Goal: Task Accomplishment & Management: Complete application form

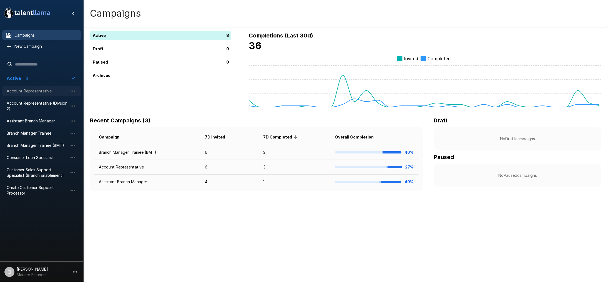
click at [40, 87] on div "Account Representative" at bounding box center [41, 91] width 79 height 10
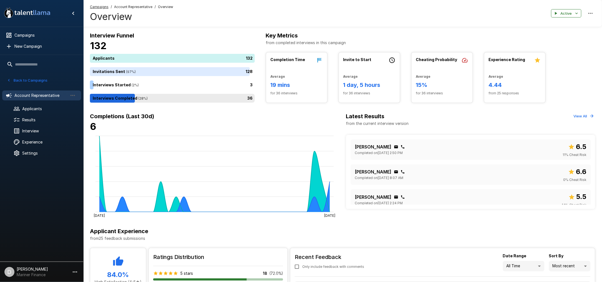
click at [146, 99] on div "36" at bounding box center [173, 98] width 167 height 9
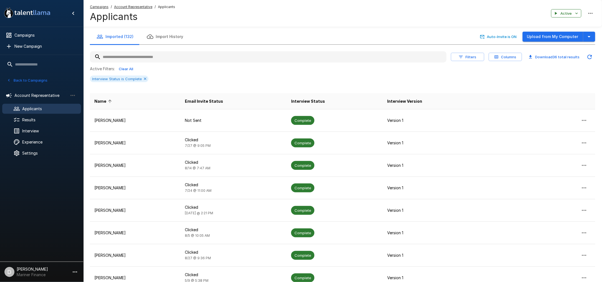
click at [467, 58] on button "Filters" at bounding box center [467, 57] width 33 height 9
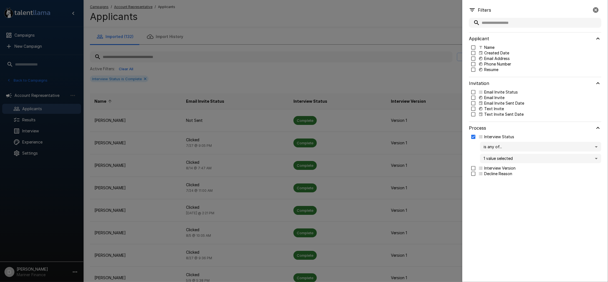
click at [487, 102] on p "Email Invite Sent Date" at bounding box center [504, 104] width 40 height 6
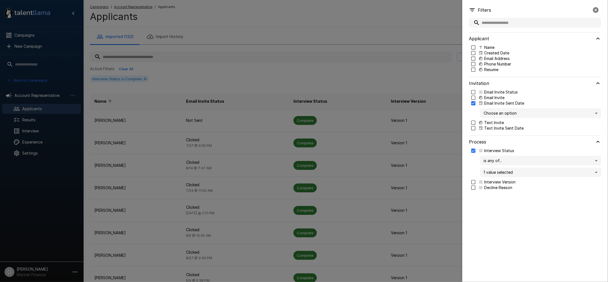
click at [490, 113] on body ".st0{fill:#FFFFFF;} .st1{fill:#76a4ed;} Campaigns New Campaign Active 8 Account…" at bounding box center [307, 141] width 614 height 282
click at [494, 133] on span "Past 7 days" at bounding box center [541, 135] width 112 height 6
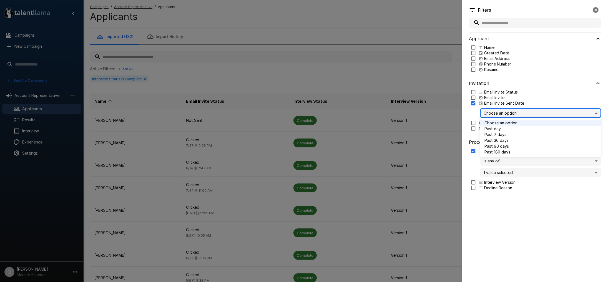
type input "*"
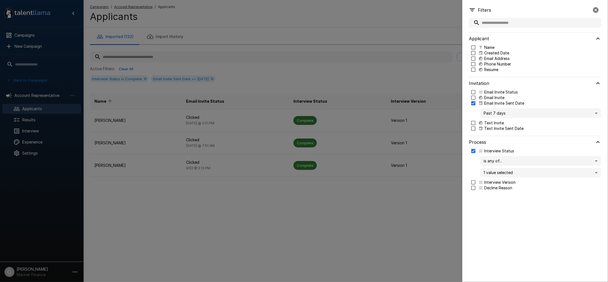
click at [343, 76] on div at bounding box center [304, 141] width 608 height 282
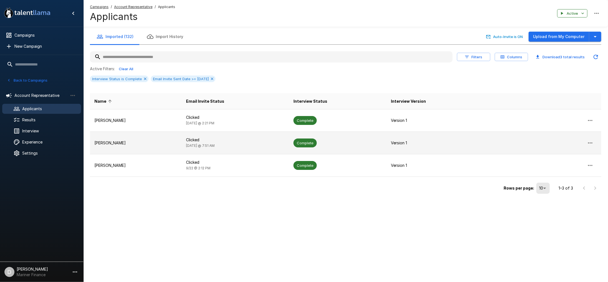
click at [136, 139] on td "[PERSON_NAME]" at bounding box center [136, 143] width 92 height 22
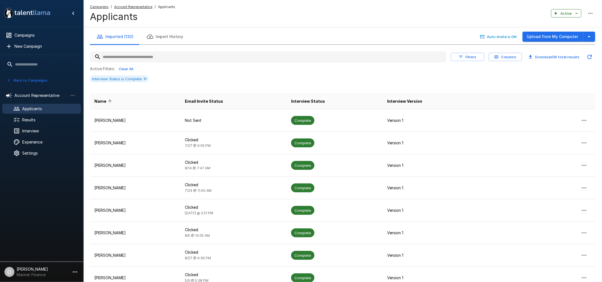
drag, startPoint x: 459, startPoint y: 51, endPoint x: 464, endPoint y: 59, distance: 9.7
click at [460, 52] on div "Filters Columns Download 36 total results Active Filters: Clear All Interview S…" at bounding box center [343, 67] width 506 height 37
click at [464, 57] on button "Filters" at bounding box center [467, 57] width 33 height 9
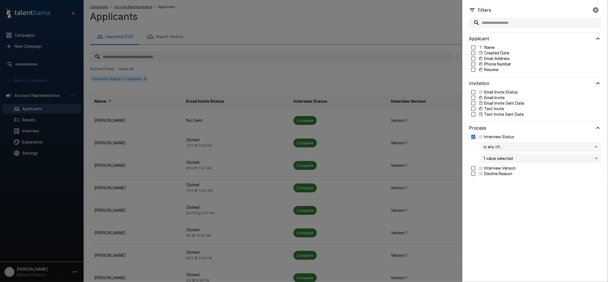
click at [502, 104] on p "Email Invite Sent Date" at bounding box center [504, 104] width 40 height 6
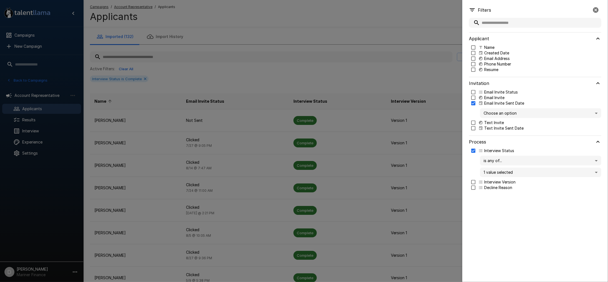
click at [494, 110] on body ".st0{fill:#FFFFFF;} .st1{fill:#76a4ed;} Campaigns New Campaign Active 8 Account…" at bounding box center [307, 141] width 614 height 282
click at [493, 132] on span "Past 7 days" at bounding box center [541, 135] width 112 height 6
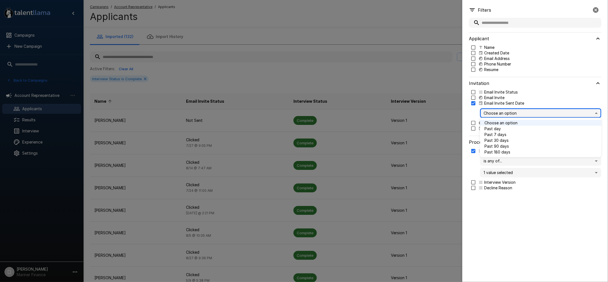
type input "*"
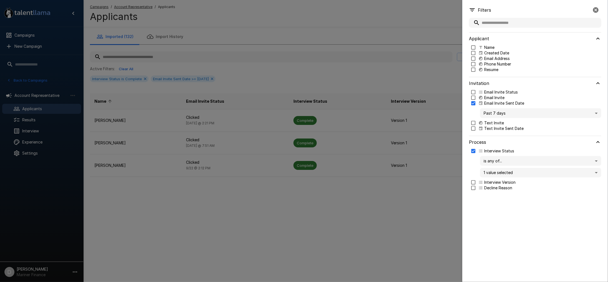
click at [327, 74] on div at bounding box center [304, 141] width 608 height 282
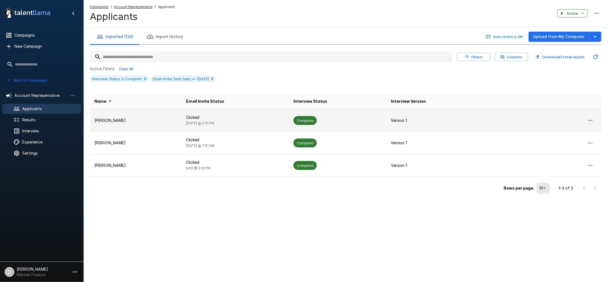
click at [142, 120] on p "Carol Chisholm Tucker" at bounding box center [135, 121] width 83 height 6
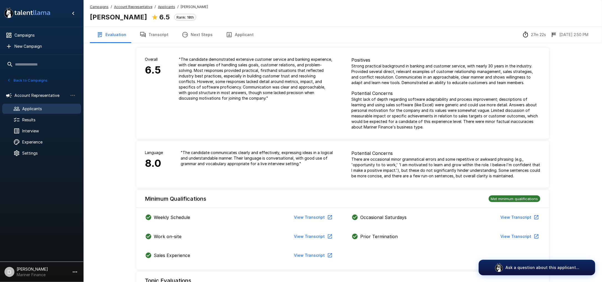
click at [37, 79] on button "Back to Campaigns" at bounding box center [27, 80] width 43 height 9
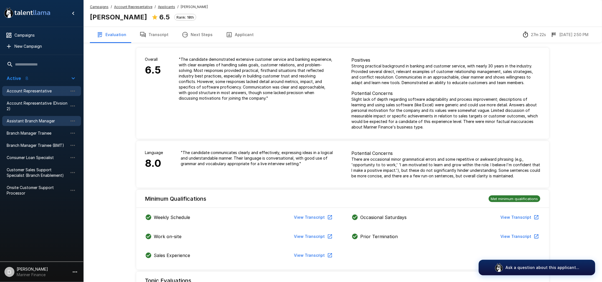
click at [39, 119] on span "Assistant Branch Manager" at bounding box center [37, 121] width 61 height 6
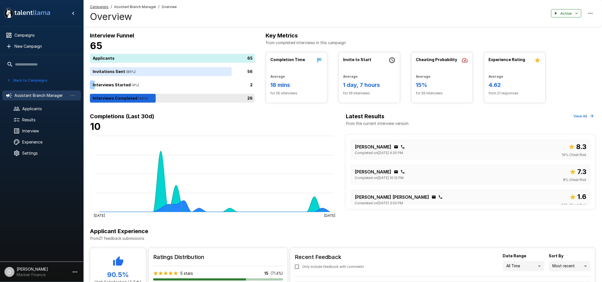
click at [190, 102] on div "26" at bounding box center [173, 98] width 167 height 9
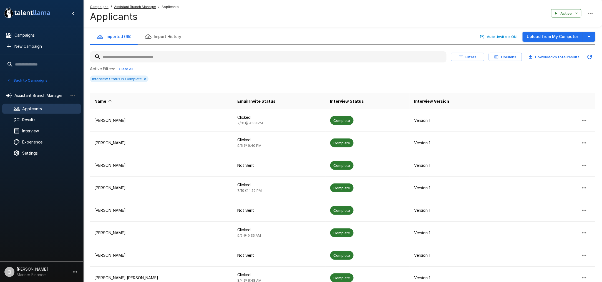
click at [471, 55] on button "Filters" at bounding box center [467, 57] width 33 height 9
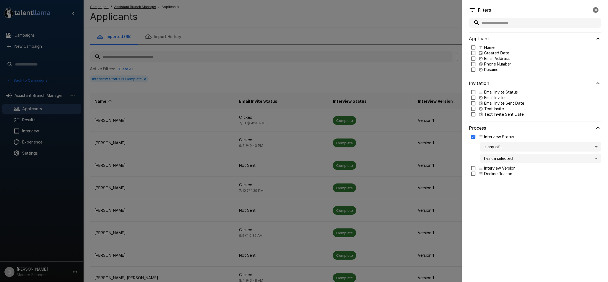
click at [492, 104] on p "Email Invite Sent Date" at bounding box center [504, 104] width 40 height 6
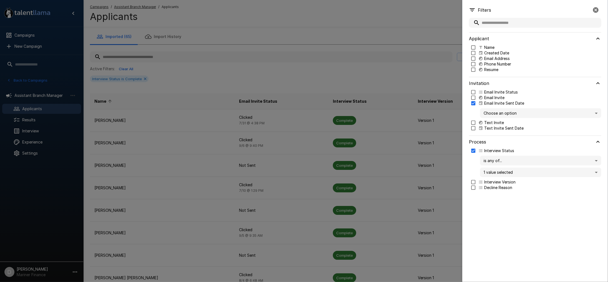
click at [498, 114] on body ".st0{fill:#FFFFFF;} .st1{fill:#76a4ed;} Campaigns New Campaign Active 8 Account…" at bounding box center [307, 141] width 614 height 282
click at [501, 134] on span "Past 7 days" at bounding box center [541, 135] width 112 height 6
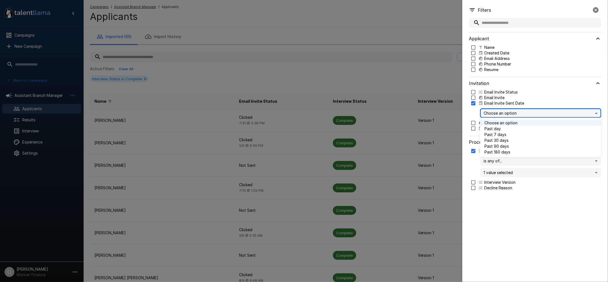
type input "*"
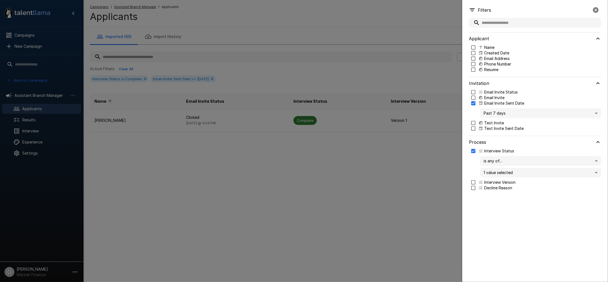
click at [357, 74] on div at bounding box center [304, 141] width 608 height 282
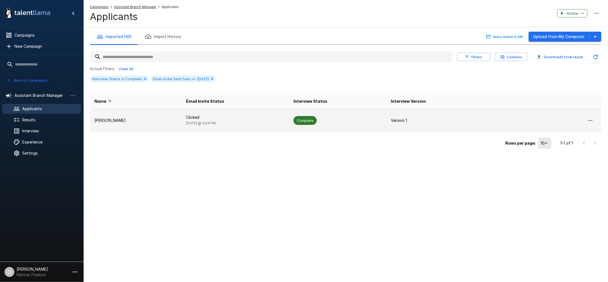
click at [128, 122] on p "Devonte Waller" at bounding box center [135, 121] width 83 height 6
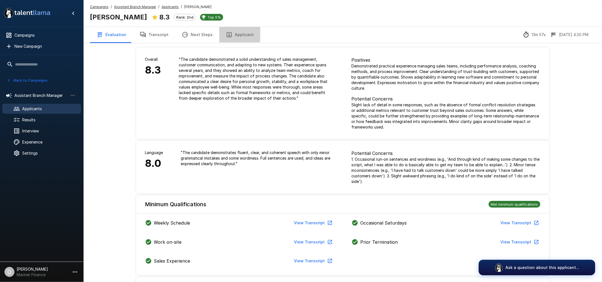
click at [231, 34] on button "Applicant" at bounding box center [239, 35] width 41 height 16
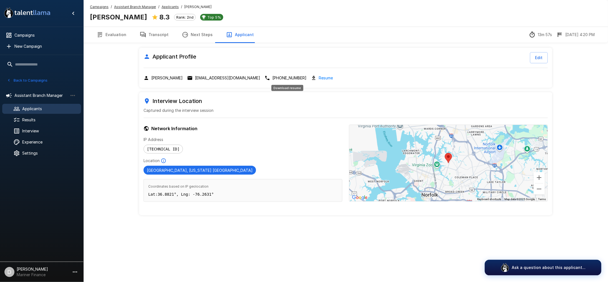
click at [319, 75] on link "Resume" at bounding box center [326, 78] width 14 height 6
click at [319, 78] on link "Resume" at bounding box center [326, 78] width 14 height 6
click at [146, 33] on button "Transcript" at bounding box center [154, 35] width 42 height 16
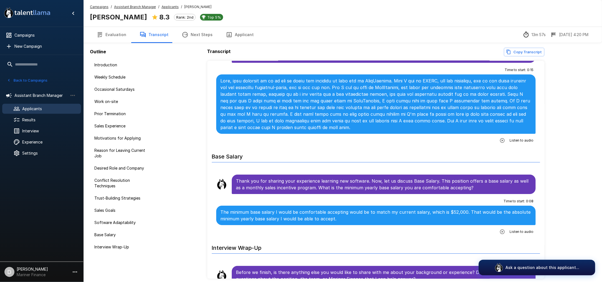
scroll to position [1370, 0]
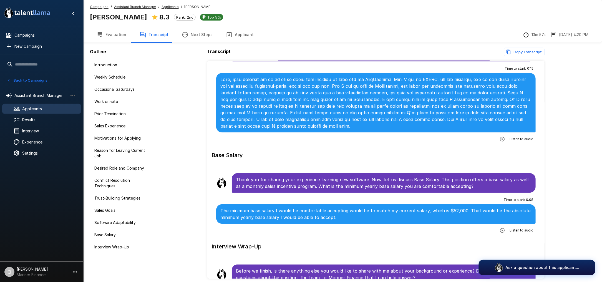
click at [34, 81] on button "Back to Campaigns" at bounding box center [27, 80] width 43 height 9
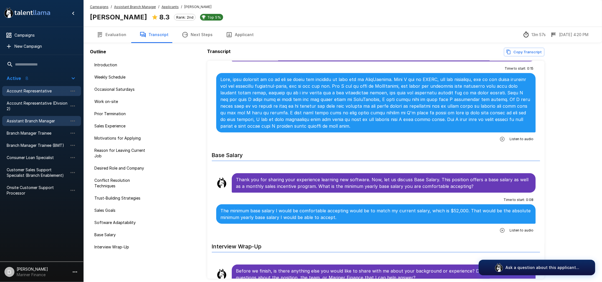
click at [25, 92] on span "Account Representative" at bounding box center [37, 91] width 61 height 6
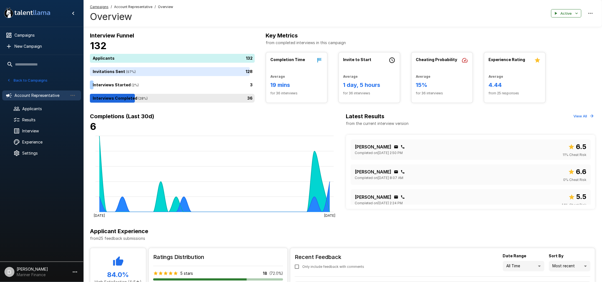
click at [172, 98] on div "36" at bounding box center [173, 98] width 167 height 9
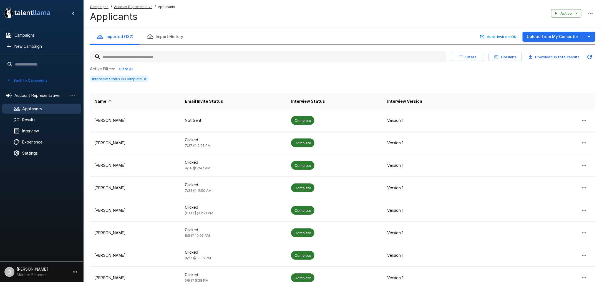
click at [465, 56] on button "Filters" at bounding box center [467, 57] width 33 height 9
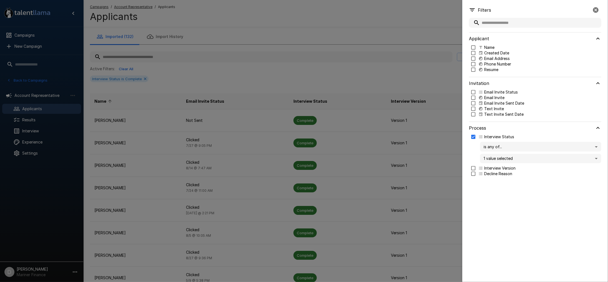
click at [497, 102] on p "Email Invite Sent Date" at bounding box center [504, 104] width 40 height 6
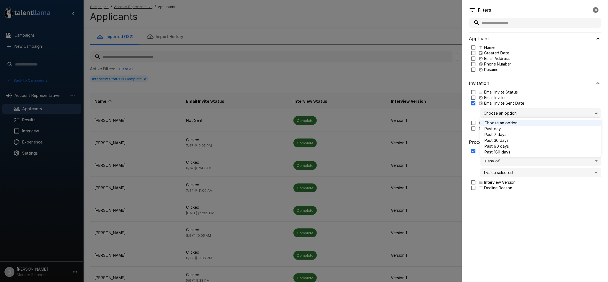
click at [496, 115] on body ".st0{fill:#FFFFFF;} .st1{fill:#76a4ed;} Campaigns New Campaign Active 8 Account…" at bounding box center [307, 141] width 614 height 282
click at [495, 134] on span "Past 7 days" at bounding box center [541, 135] width 112 height 6
type input "*"
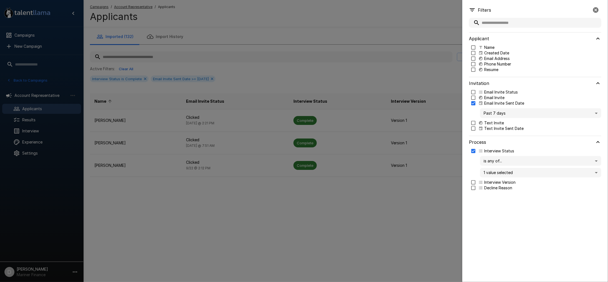
click at [305, 68] on div at bounding box center [304, 141] width 608 height 282
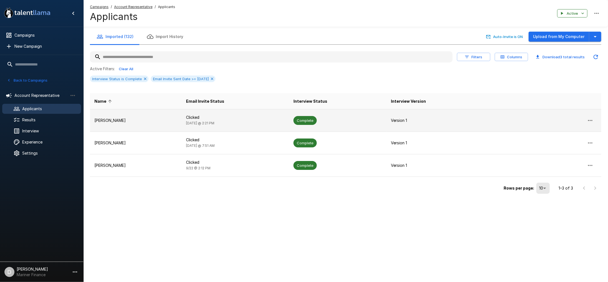
click at [161, 118] on p "Carol Chisholm Tucker" at bounding box center [135, 121] width 83 height 6
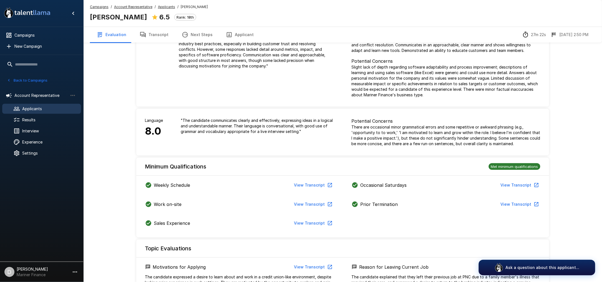
scroll to position [222, 0]
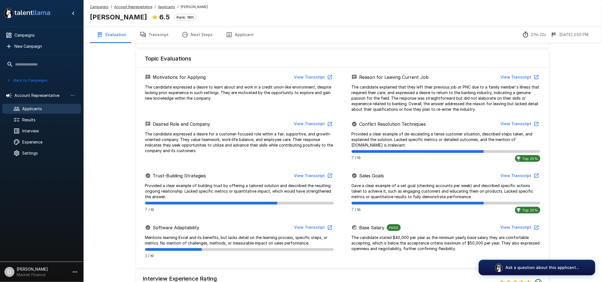
click at [140, 34] on icon "button" at bounding box center [143, 34] width 7 height 7
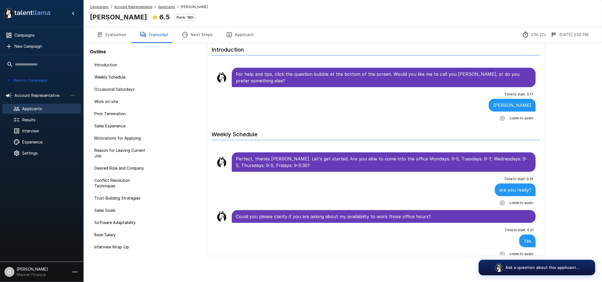
scroll to position [23, 0]
click at [235, 32] on button "Applicant" at bounding box center [239, 35] width 41 height 16
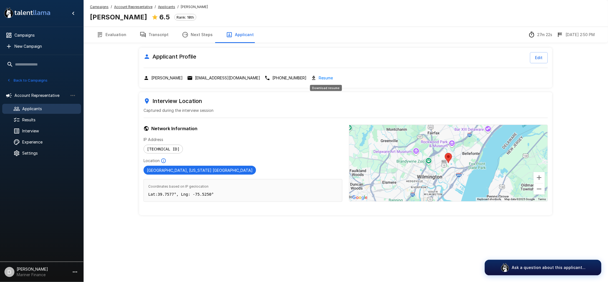
click at [330, 76] on link "Resume" at bounding box center [326, 78] width 14 height 6
click at [161, 35] on button "Transcript" at bounding box center [154, 35] width 42 height 16
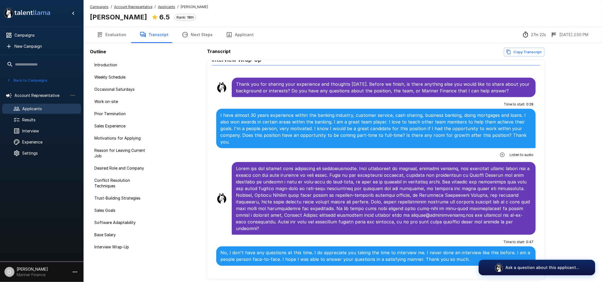
scroll to position [23, 0]
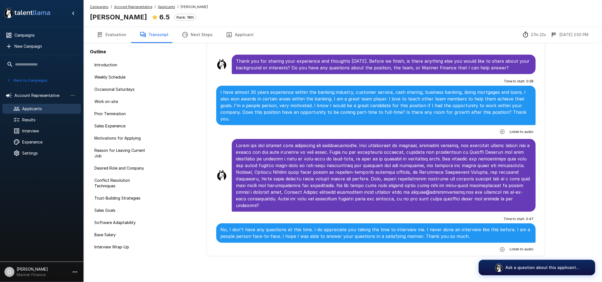
click at [114, 36] on button "Evaluation" at bounding box center [111, 35] width 43 height 16
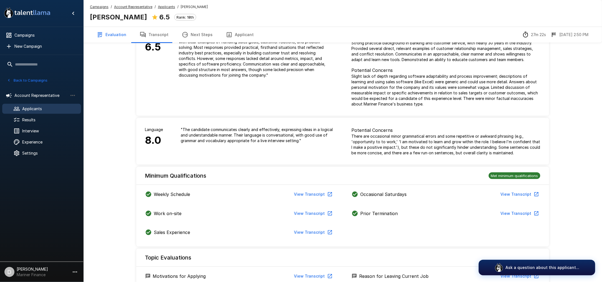
scroll to position [222, 0]
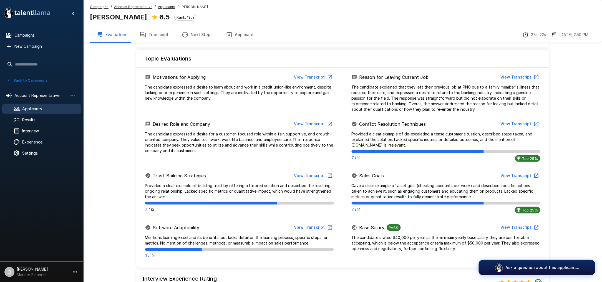
click at [161, 7] on u "Applicants" at bounding box center [166, 7] width 17 height 4
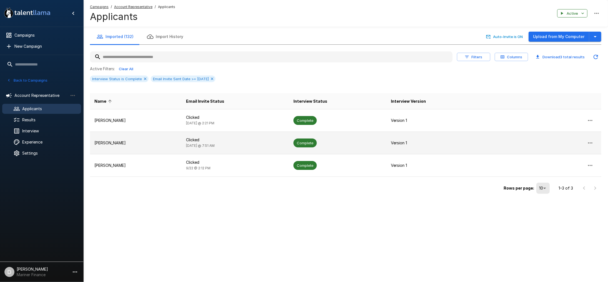
click at [142, 139] on td "Jeffrey A. Madden" at bounding box center [136, 143] width 92 height 22
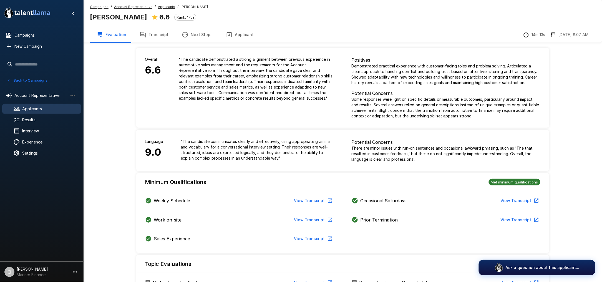
click at [239, 38] on button "Applicant" at bounding box center [239, 35] width 41 height 16
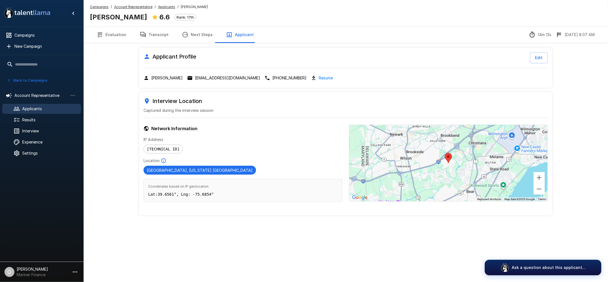
click at [167, 35] on button "Transcript" at bounding box center [154, 35] width 42 height 16
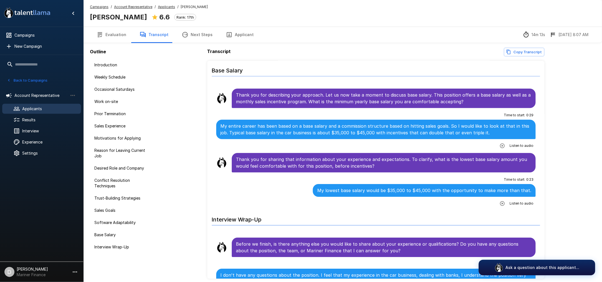
scroll to position [1296, 0]
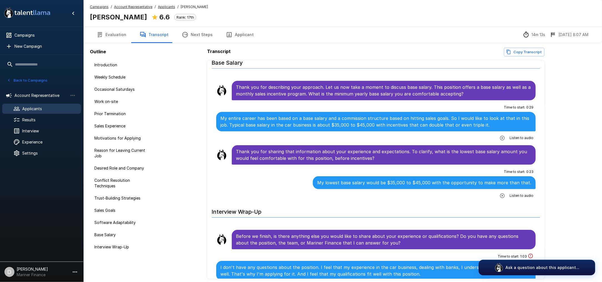
click at [35, 79] on button "Back to Campaigns" at bounding box center [27, 80] width 43 height 9
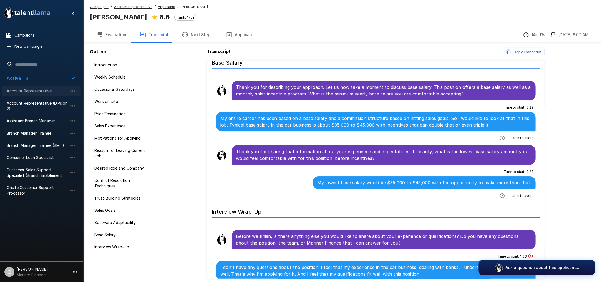
click at [24, 91] on span "Account Representative" at bounding box center [37, 91] width 61 height 6
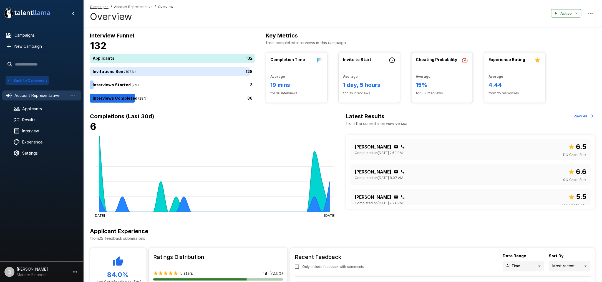
click at [38, 80] on button "Back to Campaigns" at bounding box center [27, 80] width 43 height 9
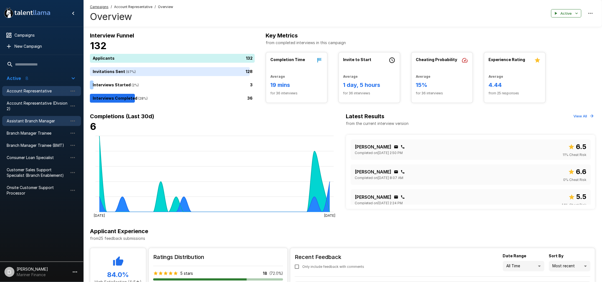
click at [24, 122] on span "Assistant Branch Manager" at bounding box center [37, 121] width 61 height 6
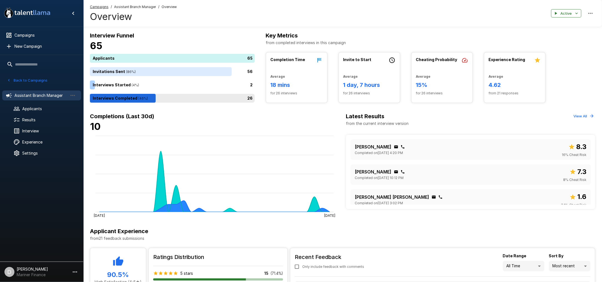
click at [172, 100] on div "26" at bounding box center [173, 98] width 167 height 9
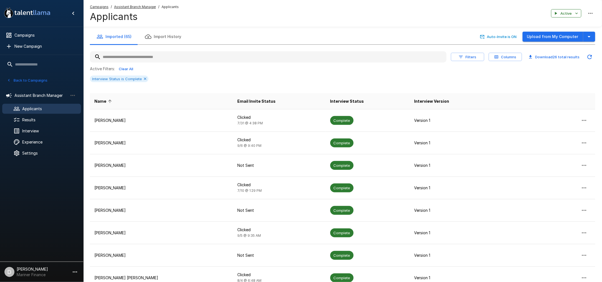
click at [566, 36] on button "Upload from My Computer" at bounding box center [553, 37] width 61 height 10
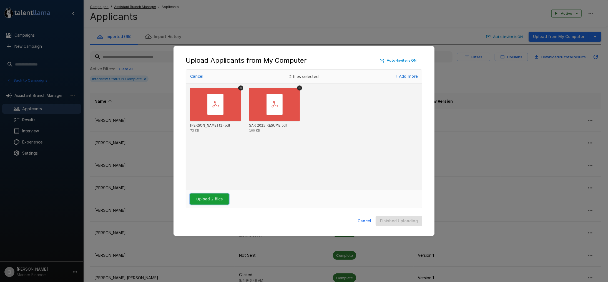
click at [205, 200] on button "Upload 2 files" at bounding box center [209, 199] width 39 height 11
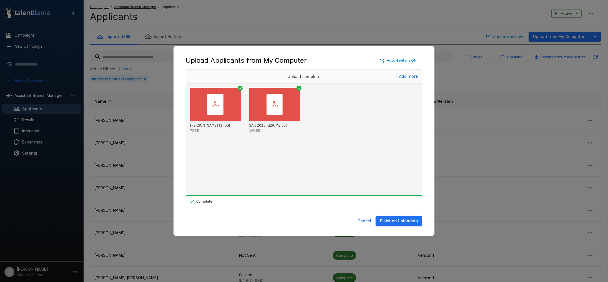
click at [405, 221] on button "Finished Uploading" at bounding box center [399, 221] width 47 height 10
